Goal: Task Accomplishment & Management: Manage account settings

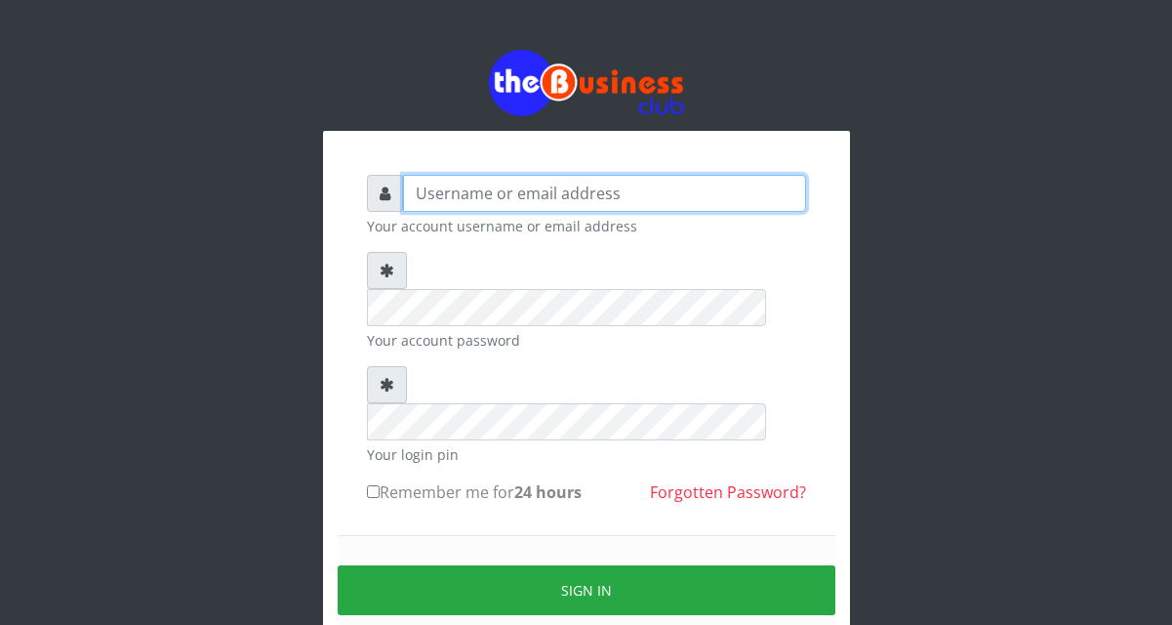
type input "YaronMarcuz"
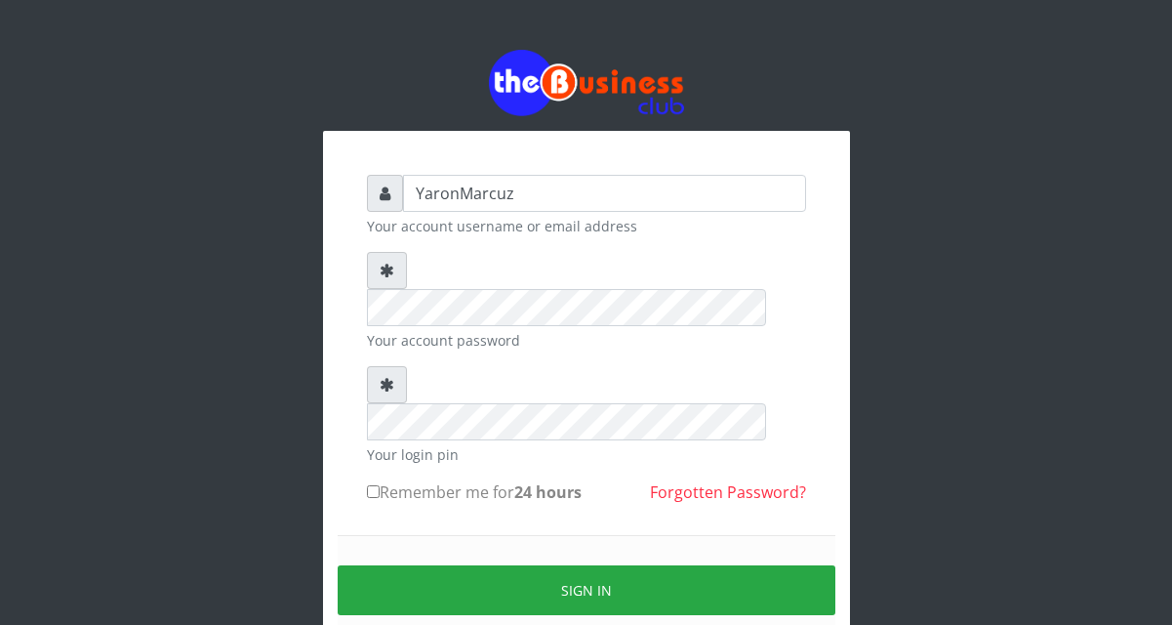
click at [380, 480] on label "Remember me for 24 hours" at bounding box center [474, 491] width 215 height 23
click at [380, 485] on input "Remember me for 24 hours" at bounding box center [373, 491] width 13 height 13
checkbox input "true"
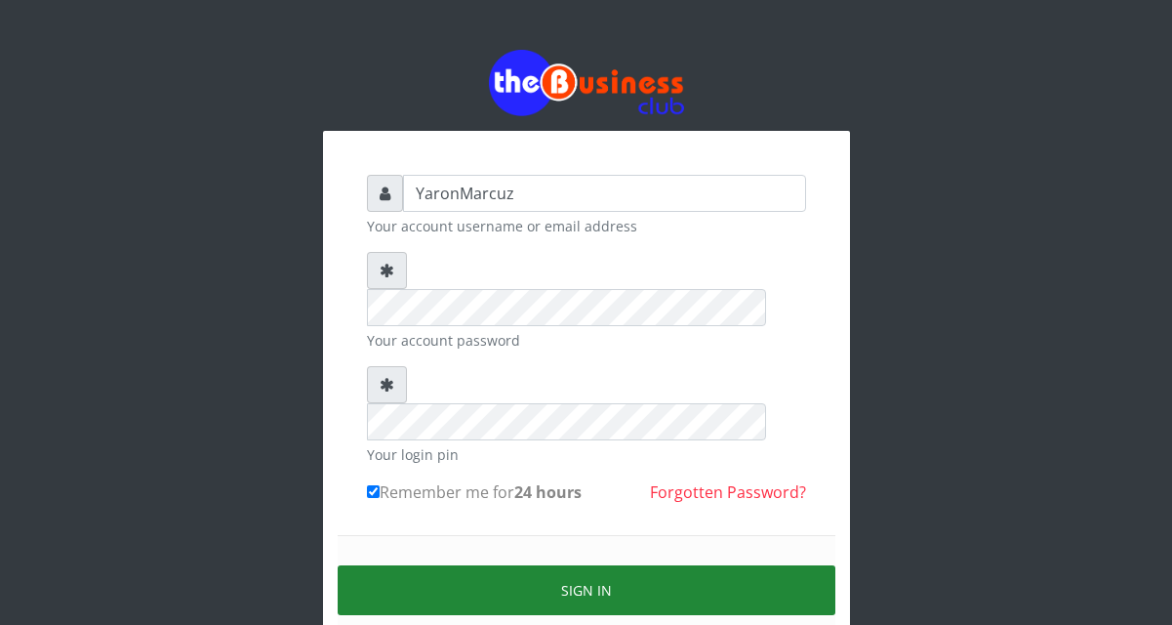
click at [452, 565] on button "Sign in" at bounding box center [587, 590] width 498 height 50
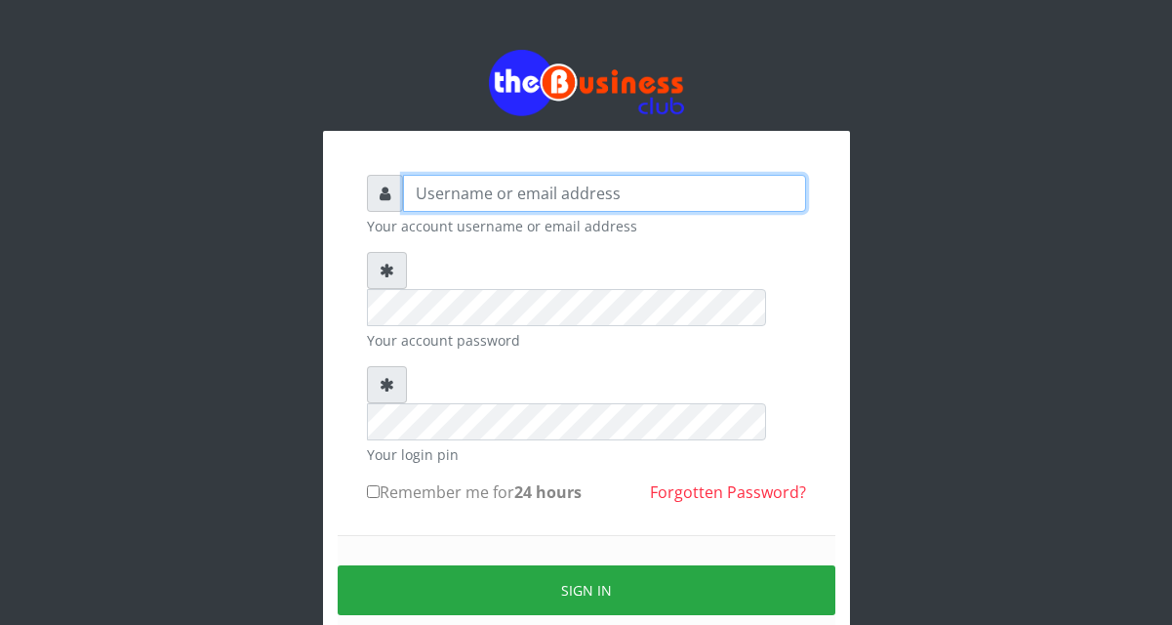
type input "YaronMarcuz"
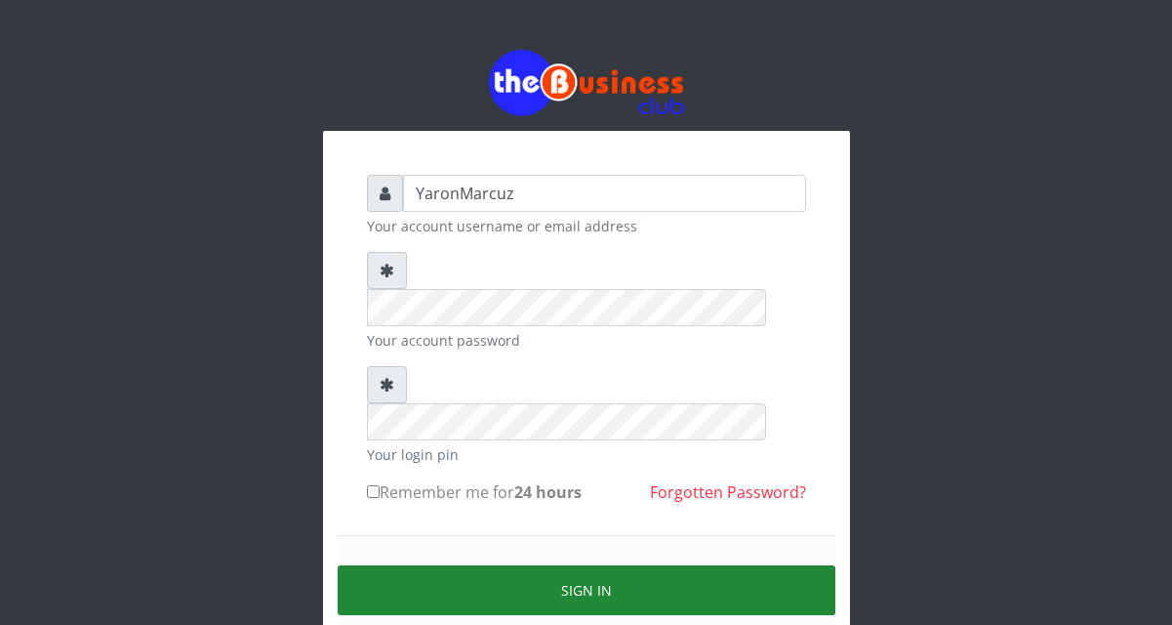
click at [529, 565] on button "Sign in" at bounding box center [587, 590] width 498 height 50
